Goal: Task Accomplishment & Management: Manage account settings

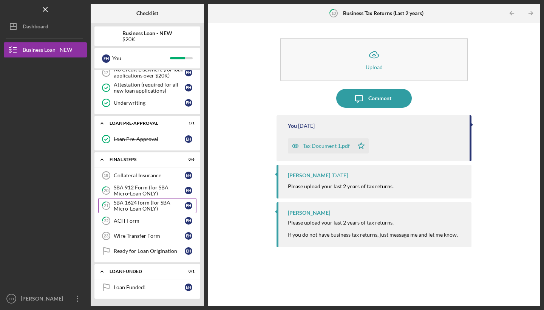
scroll to position [221, 0]
click at [159, 176] on div "Collateral Insurance" at bounding box center [149, 175] width 71 height 6
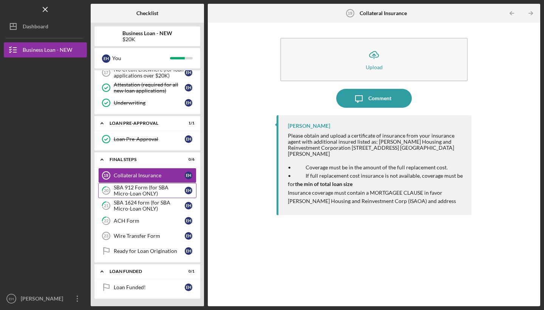
click at [158, 193] on div "SBA 912 Form (for SBA Micro-Loan ONLY)" at bounding box center [149, 190] width 71 height 12
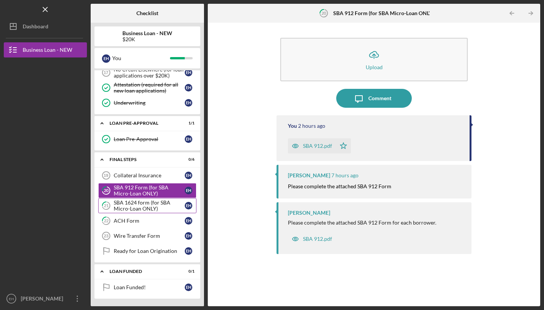
click at [156, 205] on div "SBA 1624 form (for SBA Micro-Loan ONLY)" at bounding box center [149, 206] width 71 height 12
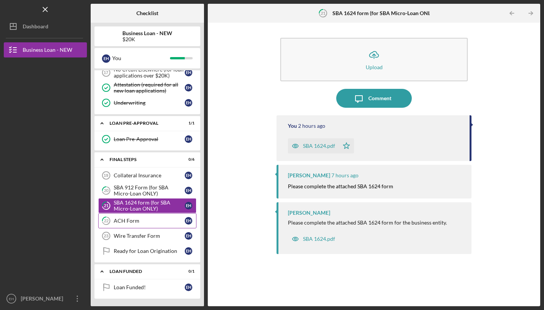
click at [154, 218] on div "ACH Form" at bounding box center [149, 221] width 71 height 6
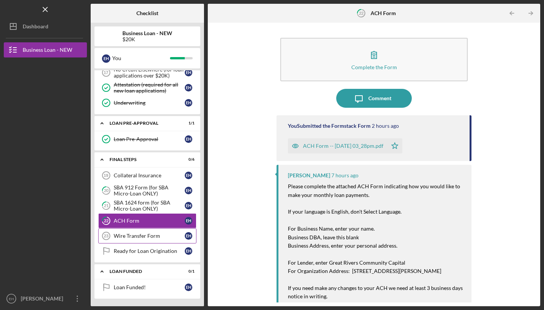
click at [153, 234] on div "Wire Transfer Form" at bounding box center [149, 236] width 71 height 6
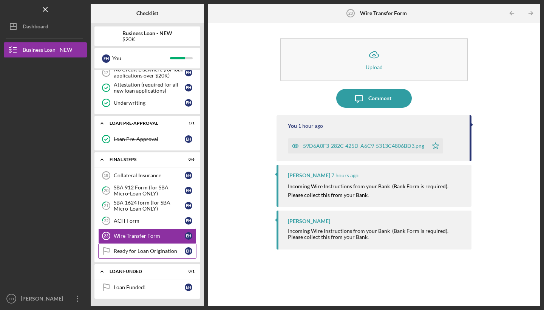
click at [156, 252] on div "Ready for Loan Origination" at bounding box center [149, 251] width 71 height 6
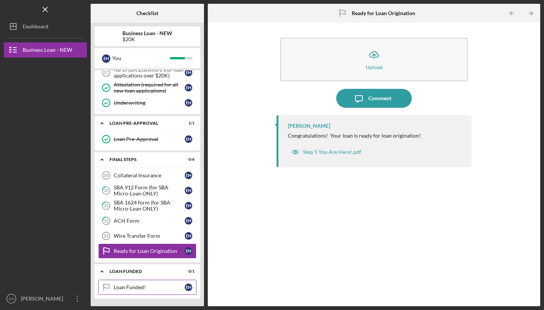
click at [164, 287] on div "Loan Funded!" at bounding box center [149, 287] width 71 height 6
